Goal: Information Seeking & Learning: Learn about a topic

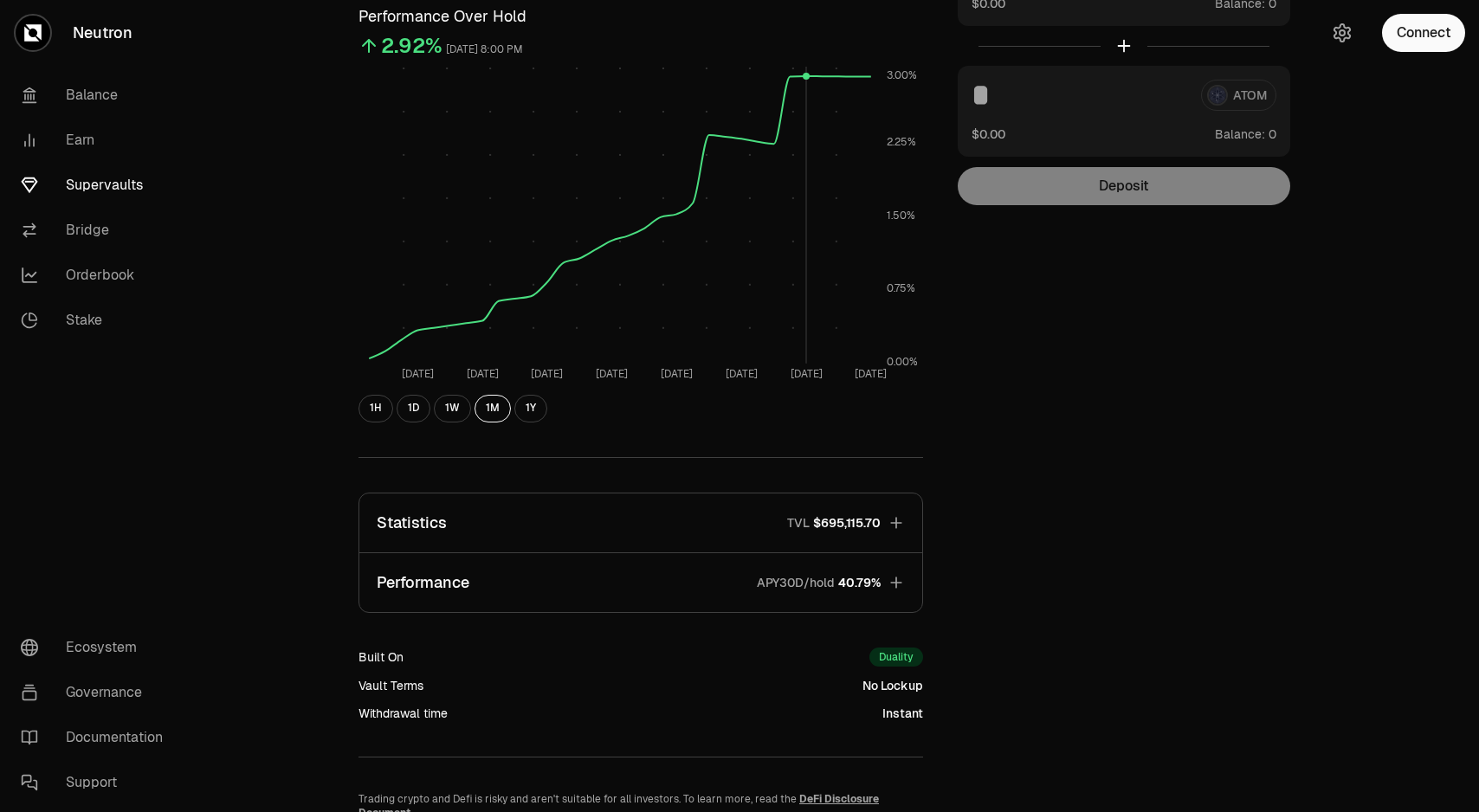
scroll to position [131, 0]
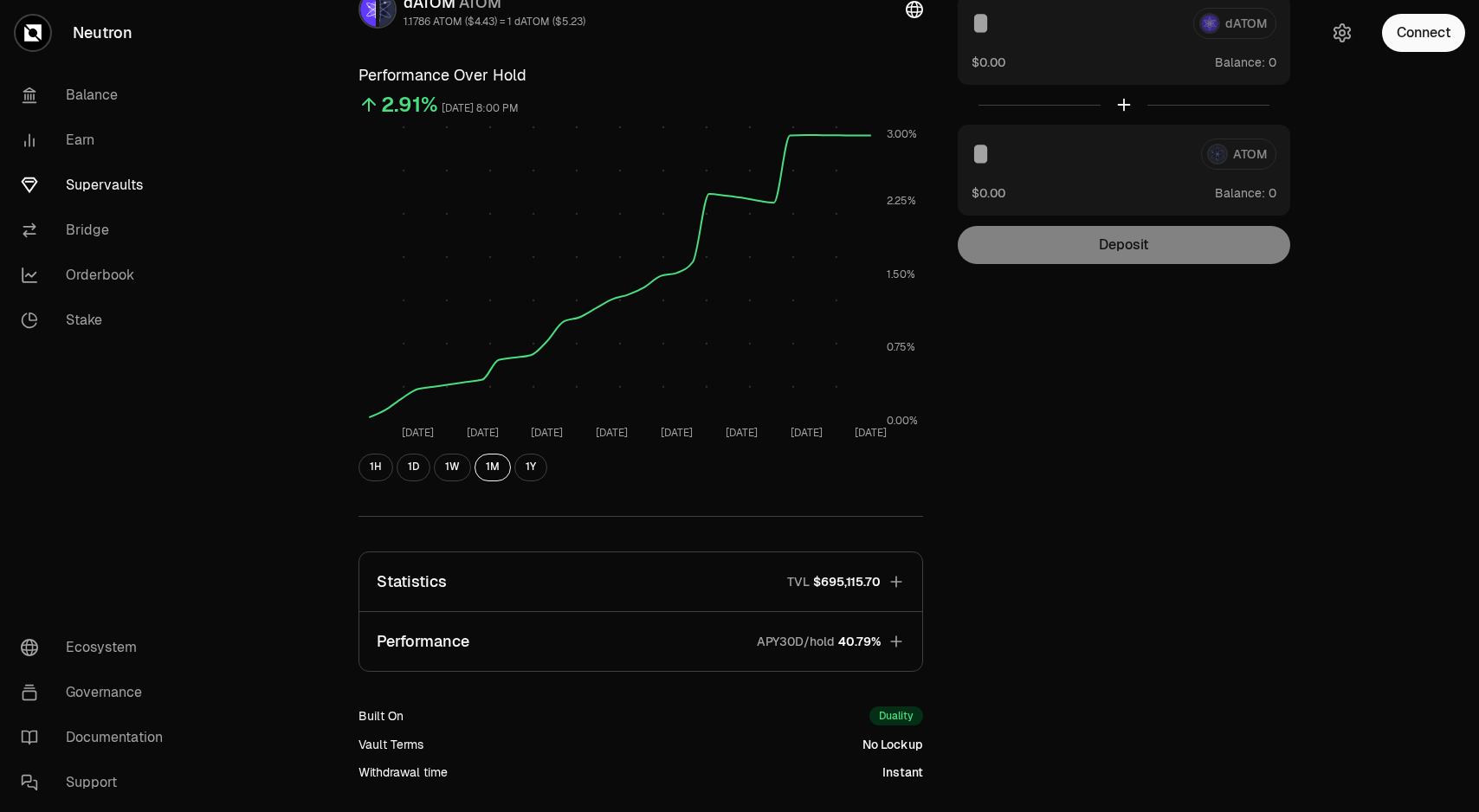
click at [854, 638] on span "40.79%" at bounding box center [859, 642] width 42 height 18
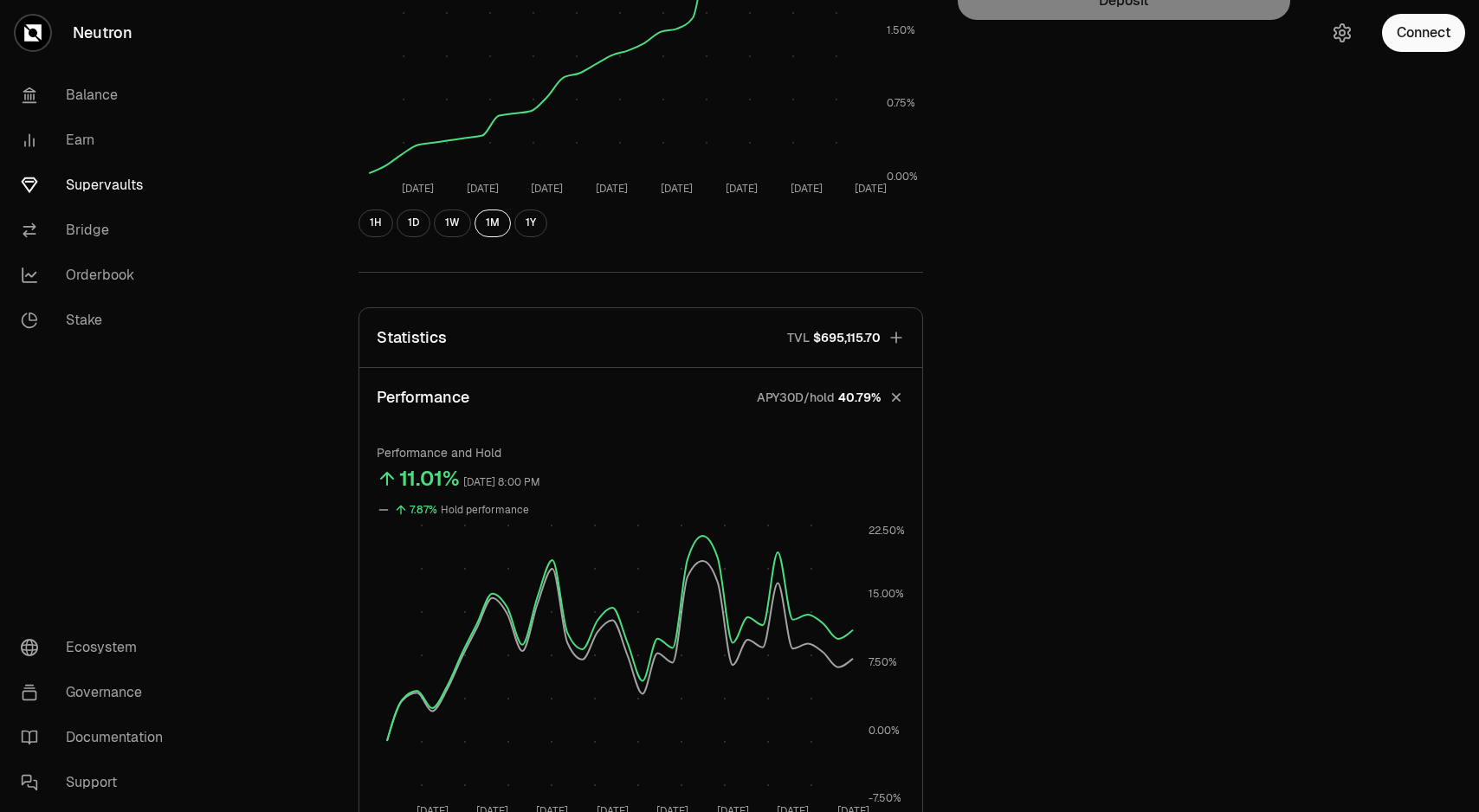
scroll to position [350, 0]
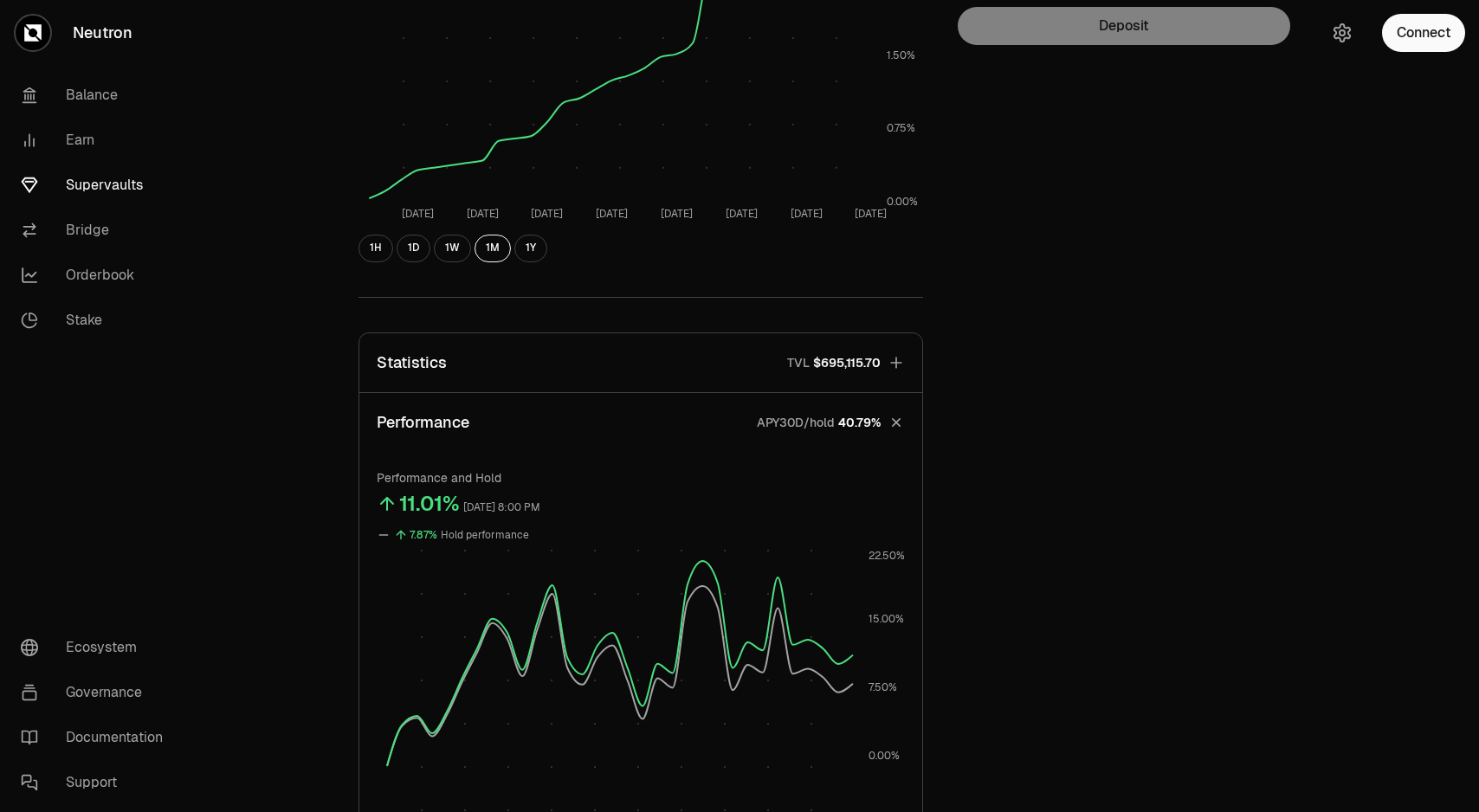
click at [836, 374] on button "Statistics TVL $695,115.70" at bounding box center [641, 362] width 563 height 59
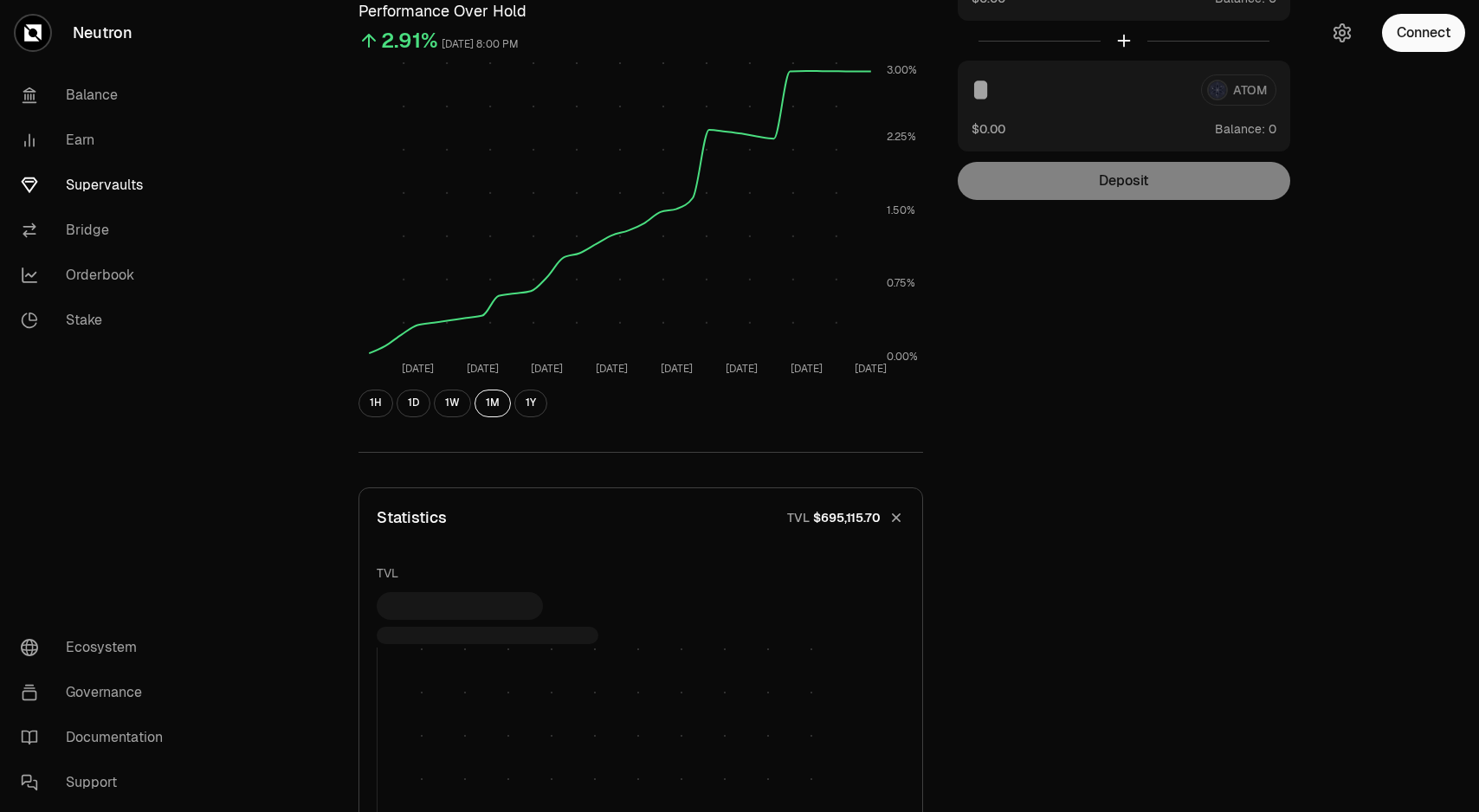
scroll to position [0, 0]
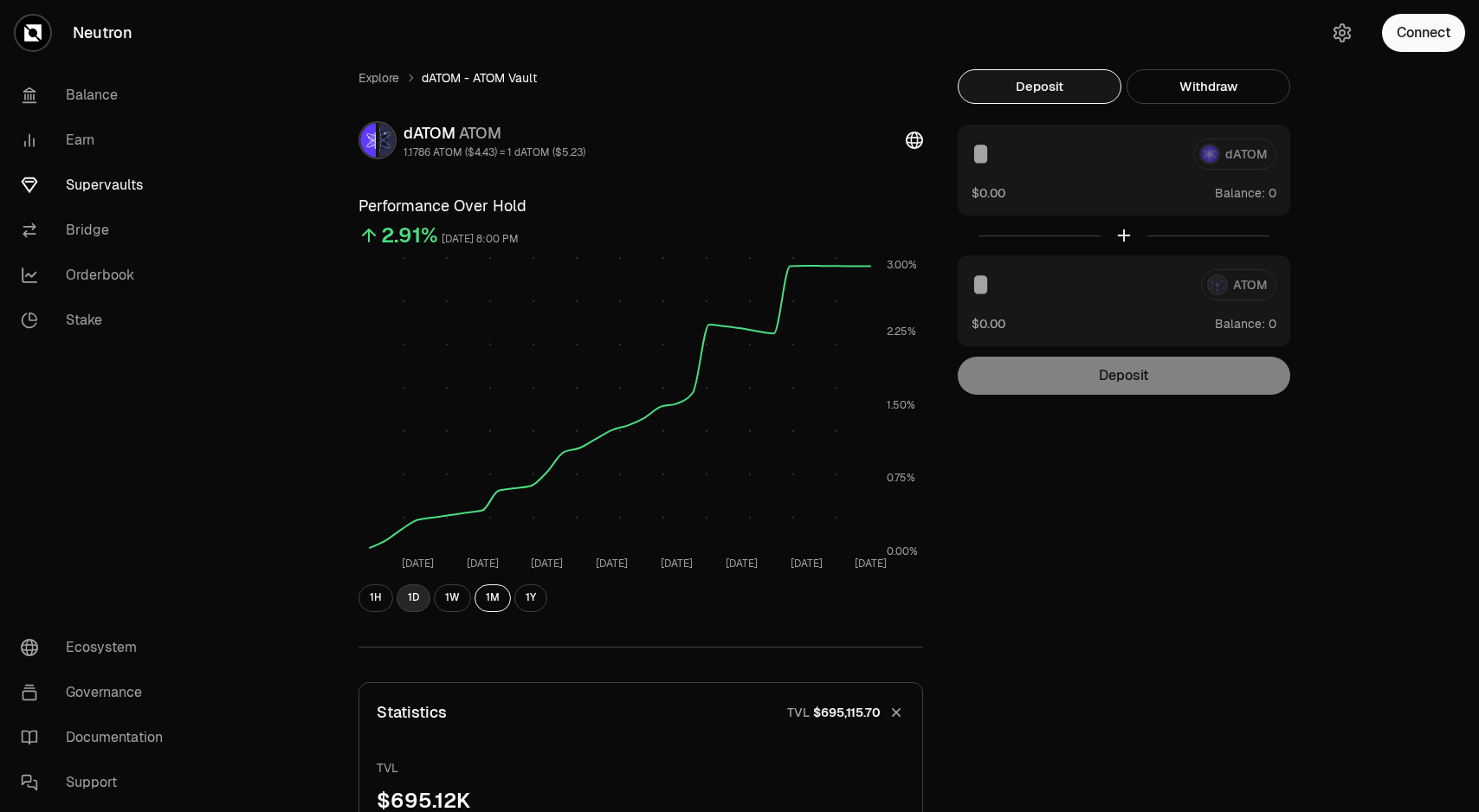
click at [414, 598] on button "1D" at bounding box center [413, 598] width 33 height 28
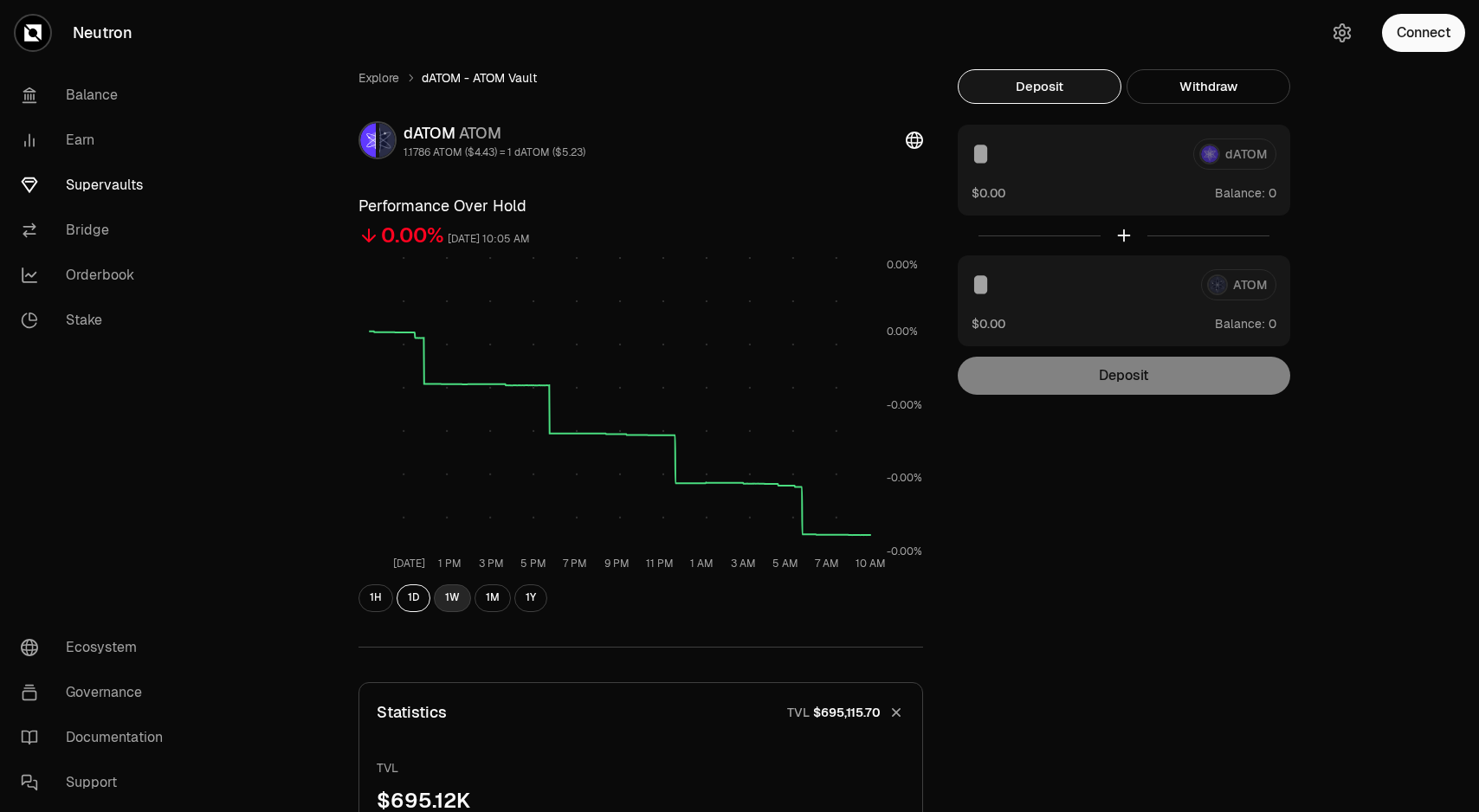
click at [452, 602] on button "1W" at bounding box center [452, 598] width 37 height 28
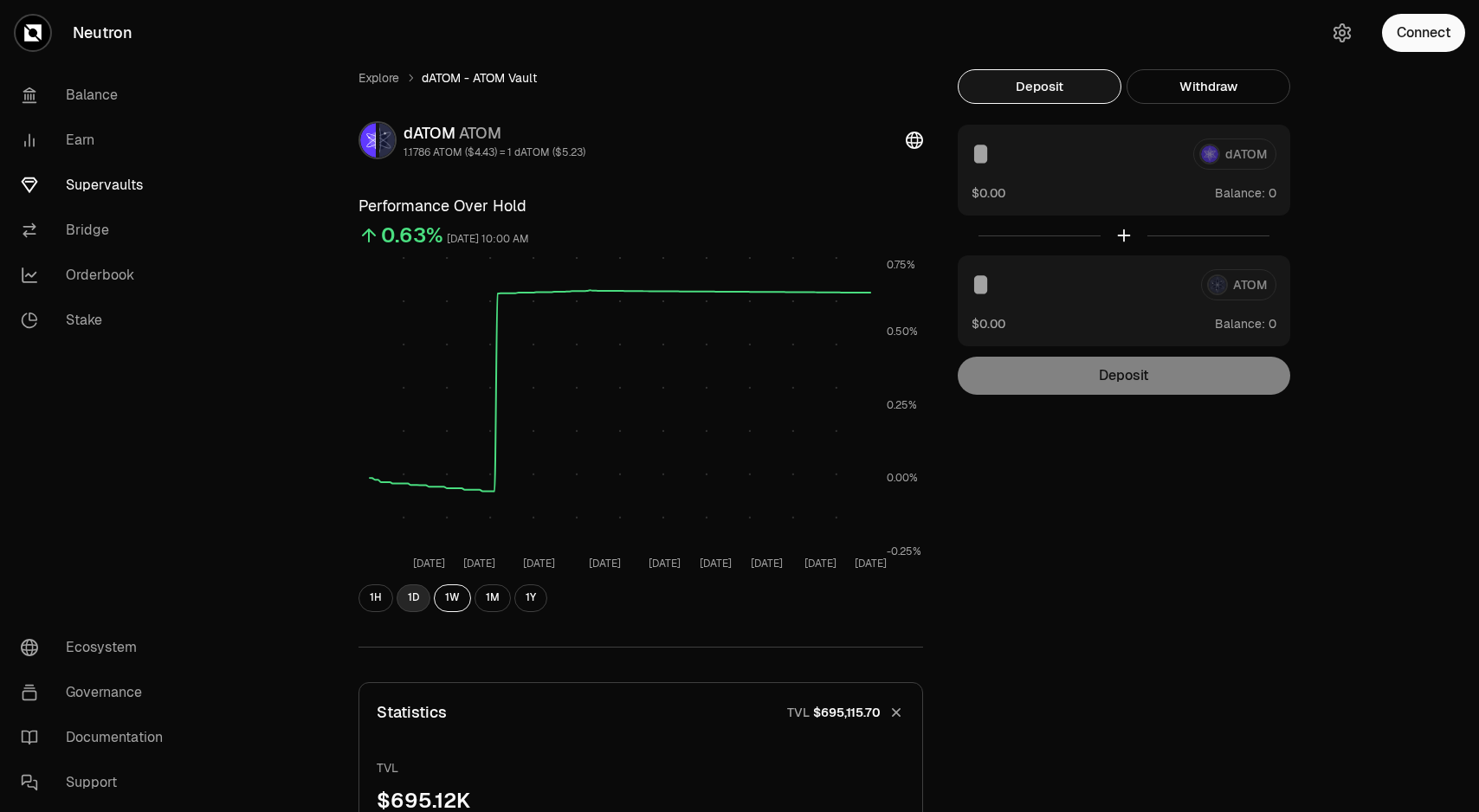
click at [408, 598] on button "1D" at bounding box center [413, 598] width 33 height 28
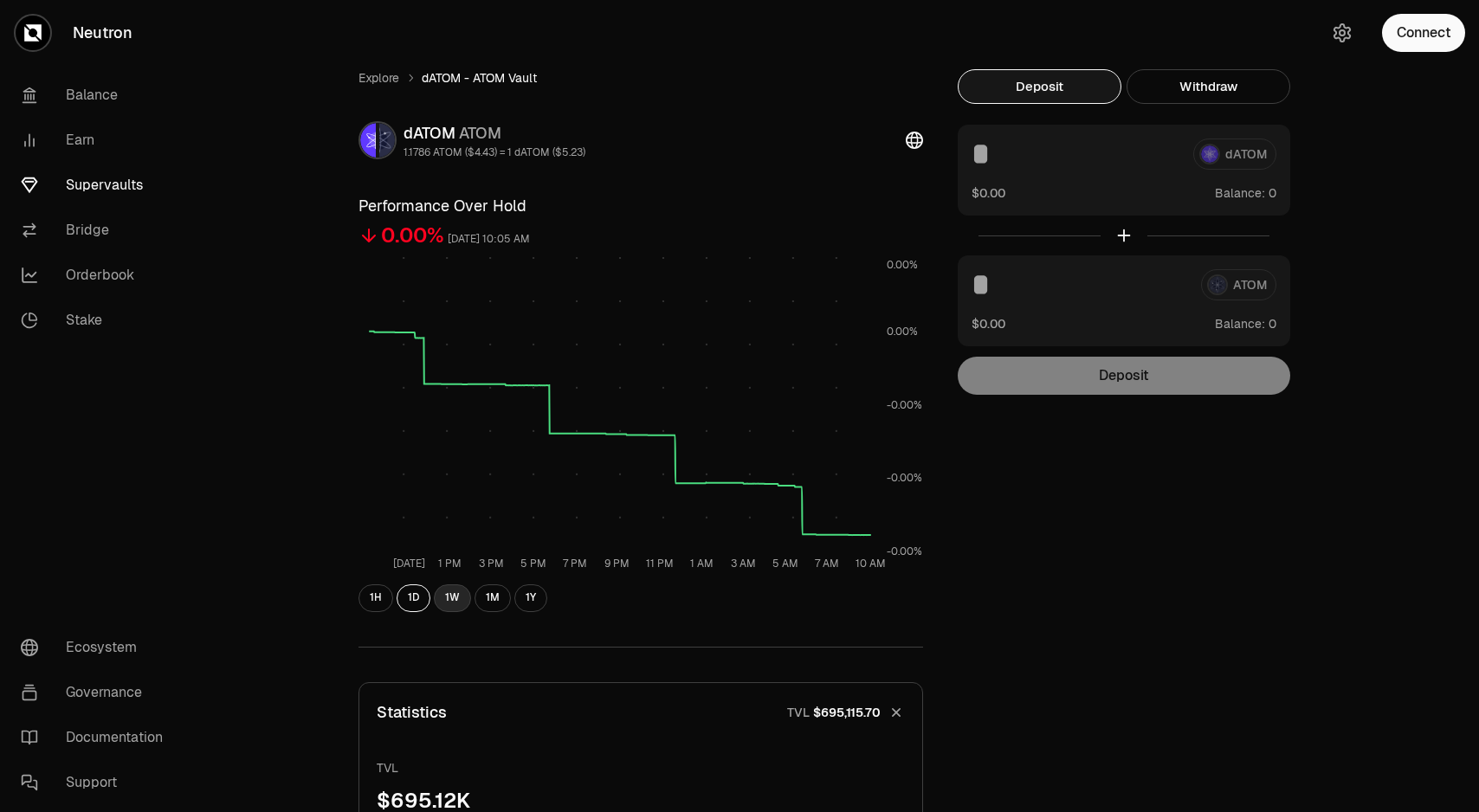
click at [446, 598] on button "1W" at bounding box center [452, 598] width 37 height 28
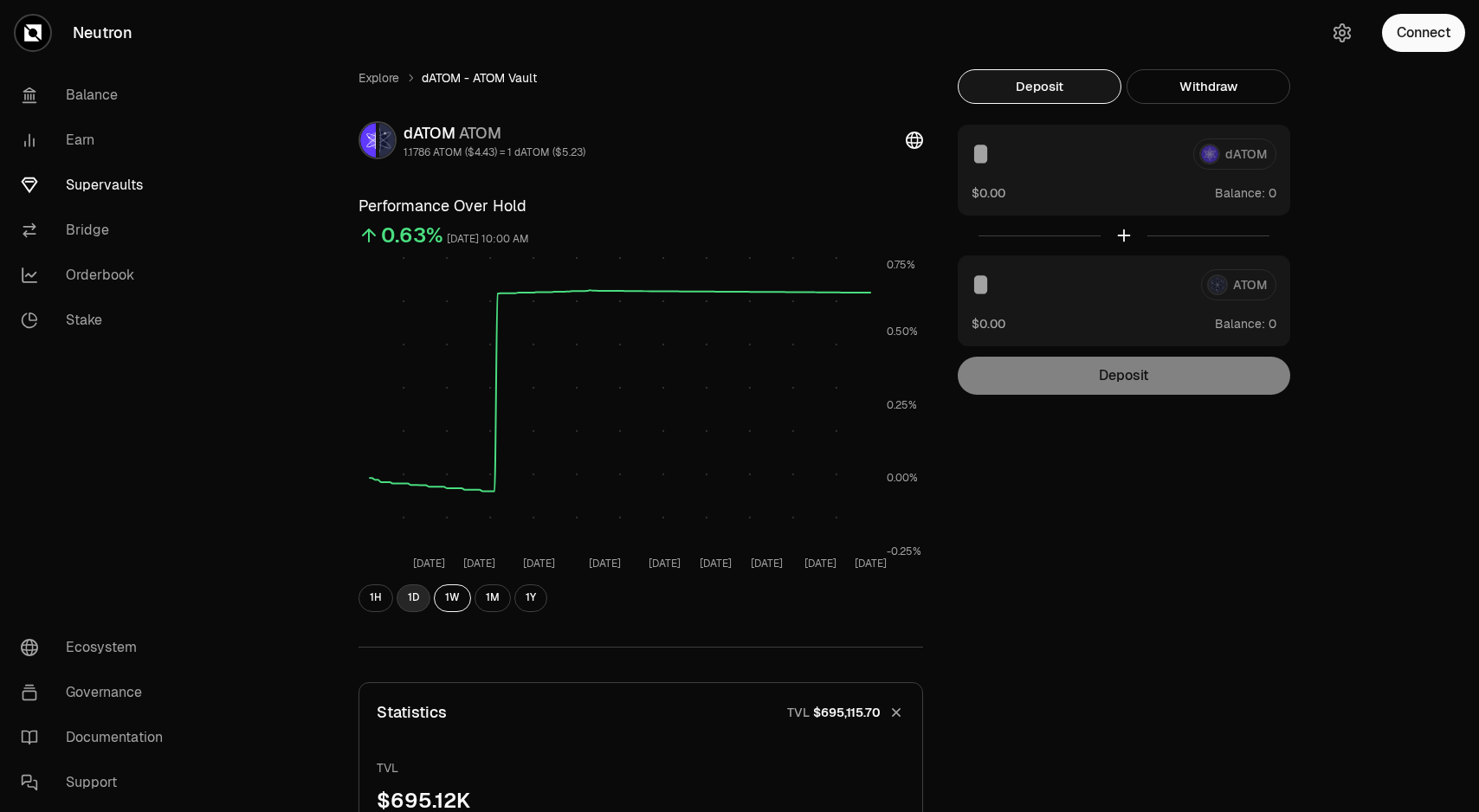
click at [419, 600] on button "1D" at bounding box center [413, 598] width 33 height 28
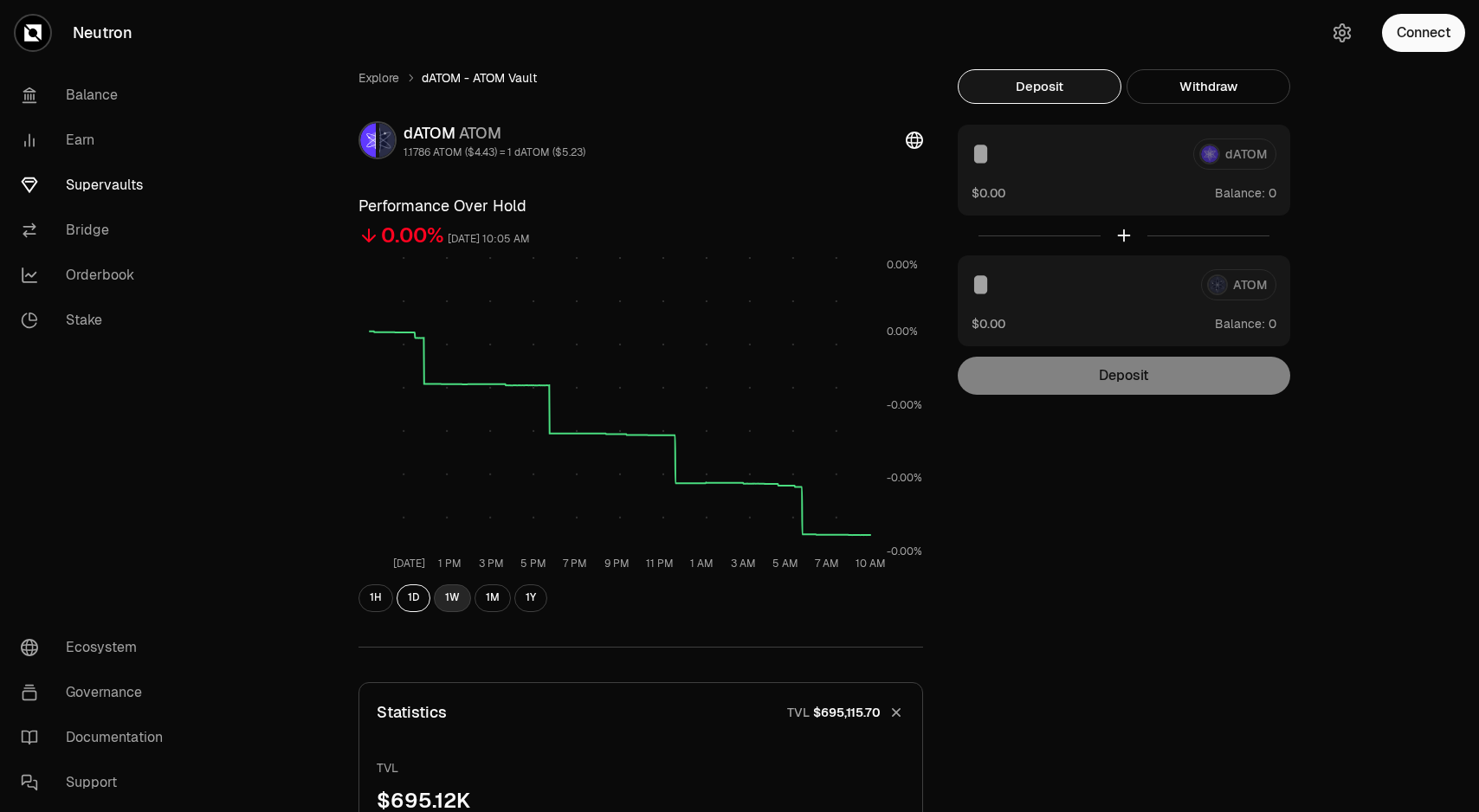
click at [456, 598] on button "1W" at bounding box center [452, 598] width 37 height 28
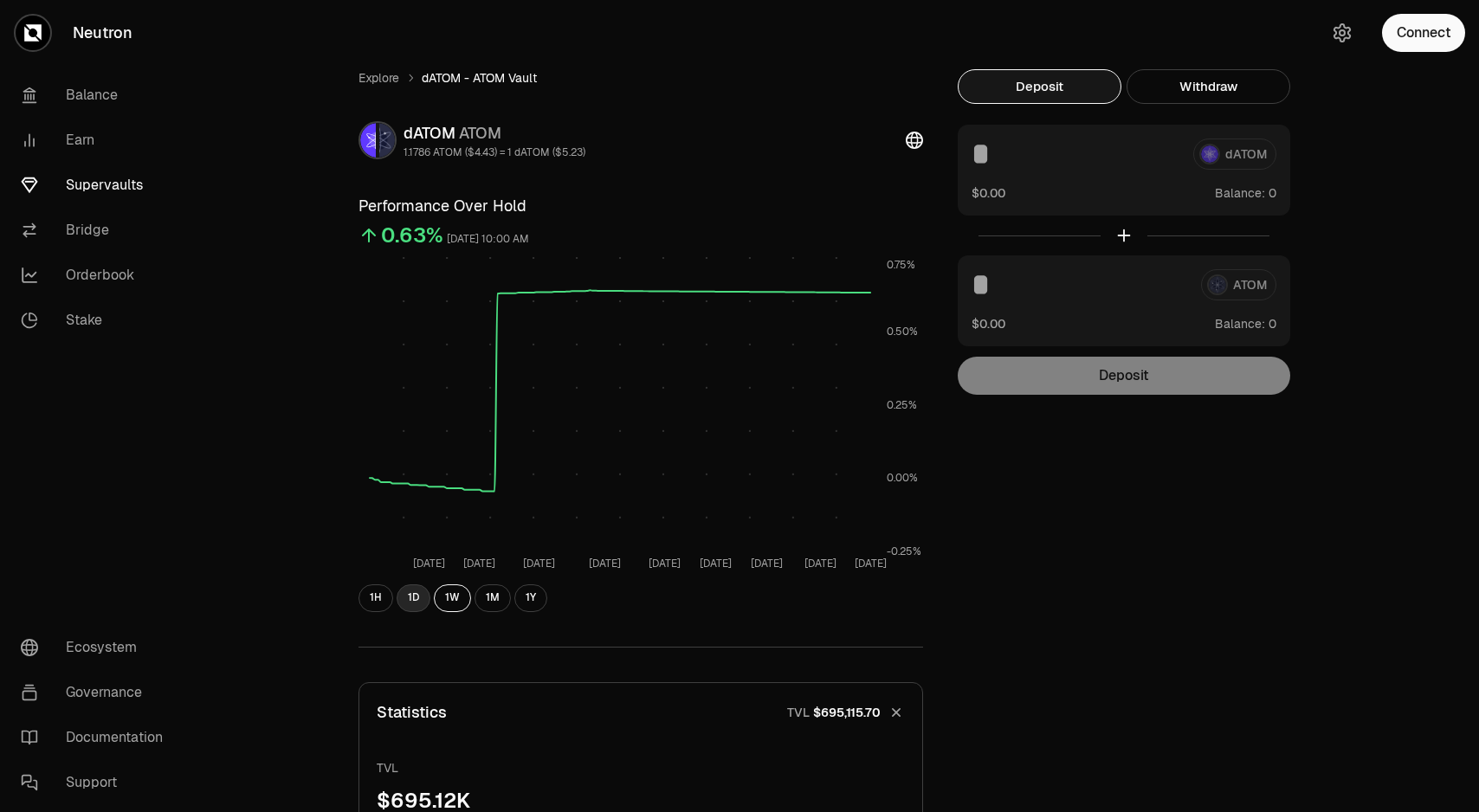
click at [412, 601] on button "1D" at bounding box center [413, 598] width 33 height 28
